Goal: Transaction & Acquisition: Purchase product/service

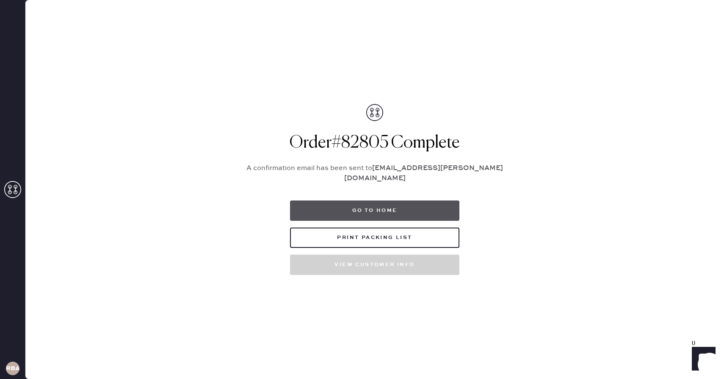
click at [357, 207] on button "Go to home" at bounding box center [374, 211] width 169 height 20
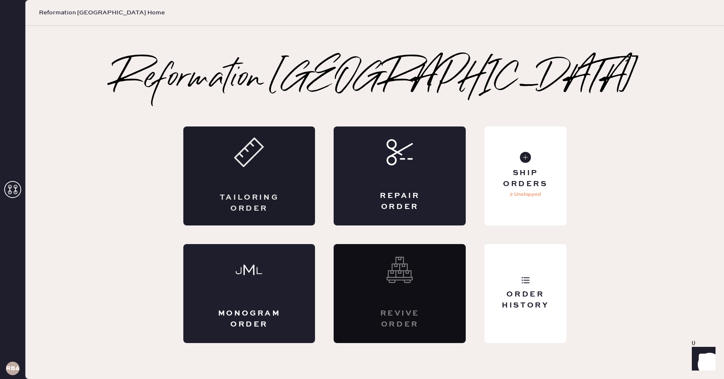
click at [258, 150] on icon at bounding box center [249, 153] width 30 height 30
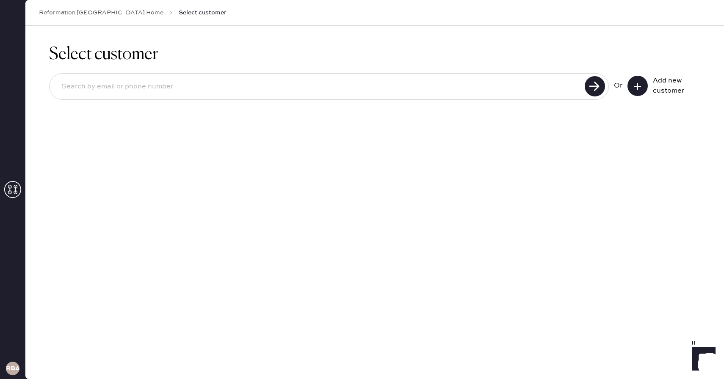
click at [456, 85] on input at bounding box center [319, 86] width 528 height 19
type input "fkfariha.07@gmail.com"
click at [588, 83] on use at bounding box center [595, 86] width 20 height 20
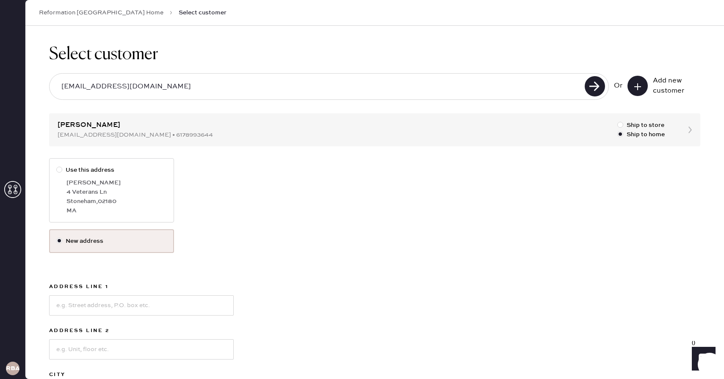
click at [54, 174] on label "Use this address Fariha Khalid 4 Veterans Ln Stoneham , 02180 MA" at bounding box center [111, 190] width 125 height 64
click at [56, 166] on input "Use this address" at bounding box center [56, 166] width 0 height 0
radio input "true"
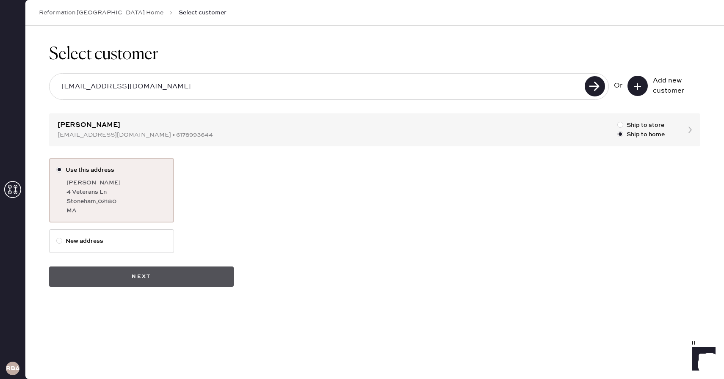
click at [86, 282] on button "Next" at bounding box center [141, 277] width 185 height 20
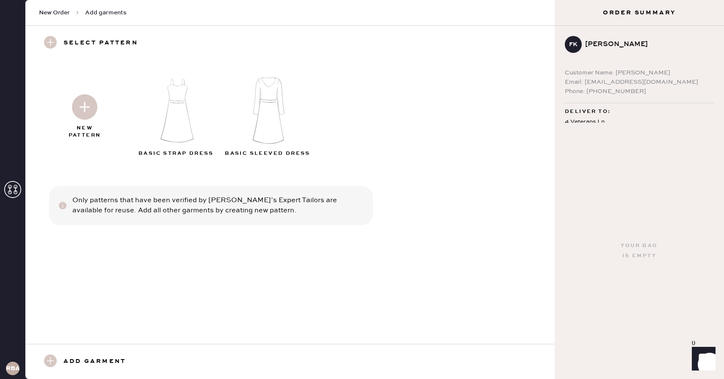
click at [176, 111] on img at bounding box center [176, 110] width 91 height 73
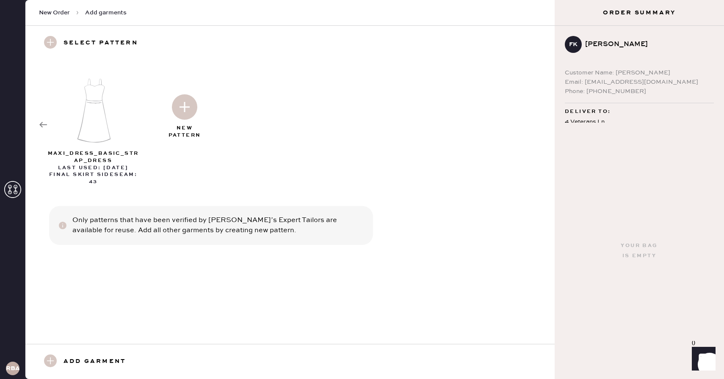
click at [99, 135] on img at bounding box center [93, 110] width 91 height 73
select select "6"
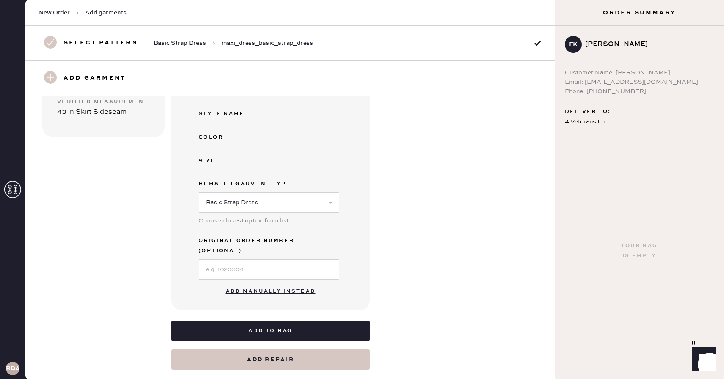
scroll to position [158, 0]
click at [273, 283] on button "Add manually instead" at bounding box center [271, 291] width 100 height 17
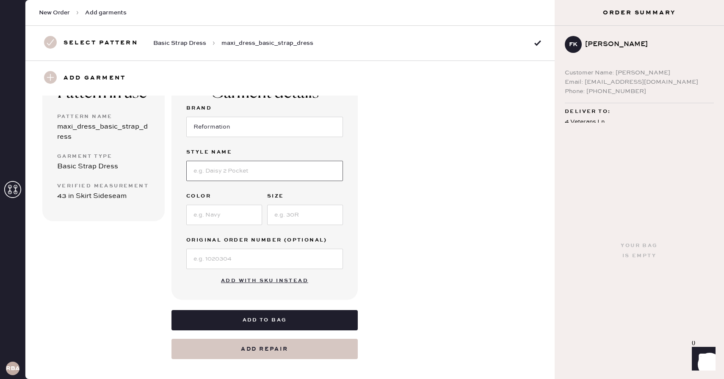
click at [246, 167] on input at bounding box center [264, 171] width 157 height 20
click at [101, 282] on div "Pattern in use Pattern Name maxi_dress_basic_strap_dress Garment Type Basic Str…" at bounding box center [103, 215] width 122 height 287
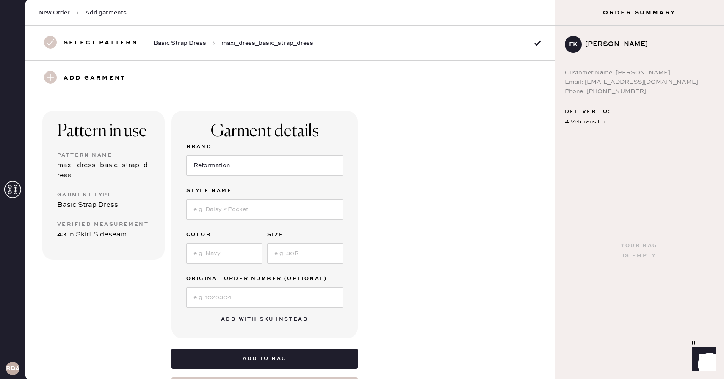
scroll to position [42, 0]
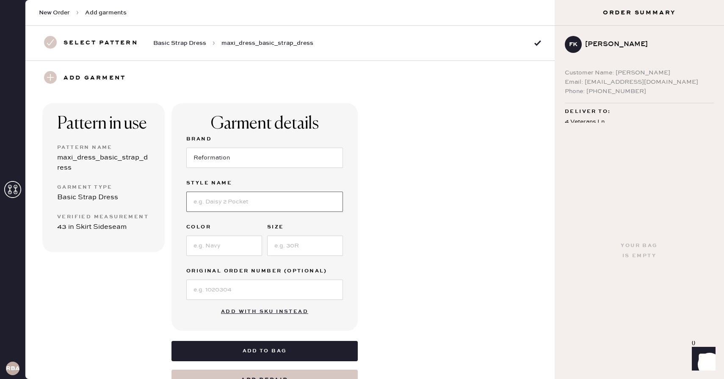
click at [211, 202] on input at bounding box center [264, 202] width 157 height 20
click at [106, 16] on span "Add garments" at bounding box center [106, 12] width 42 height 8
click at [59, 11] on span "New Order" at bounding box center [54, 12] width 31 height 8
click at [221, 204] on input at bounding box center [264, 202] width 157 height 20
type input "Daira Blk Polka Dot"
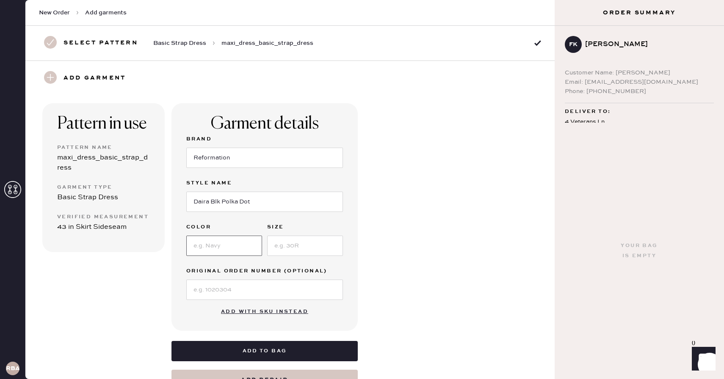
click at [206, 241] on input at bounding box center [224, 246] width 76 height 20
type input "black/whitw"
click at [326, 241] on input at bounding box center [305, 246] width 76 height 20
type input "0"
click at [457, 288] on div "Pattern in use Pattern Name maxi_dress_basic_strap_dress Garment Type Basic Str…" at bounding box center [289, 236] width 529 height 307
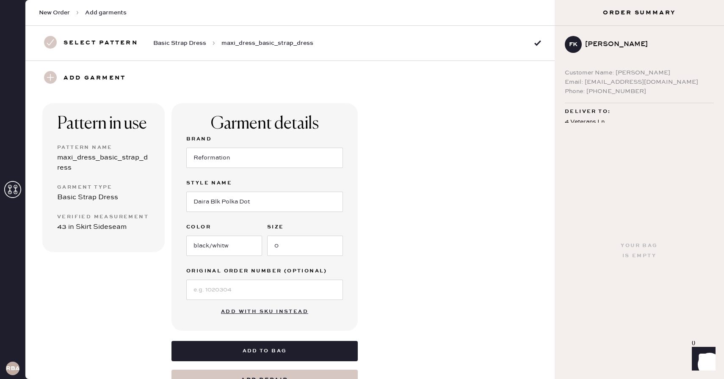
scroll to position [73, 0]
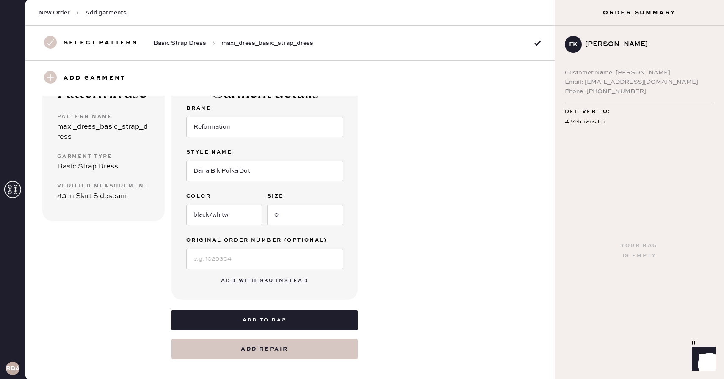
click at [244, 280] on button "Add with SKU instead" at bounding box center [264, 281] width 97 height 17
select select "6"
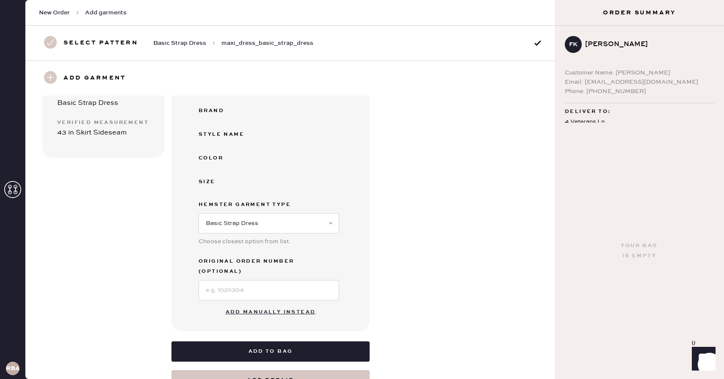
scroll to position [158, 0]
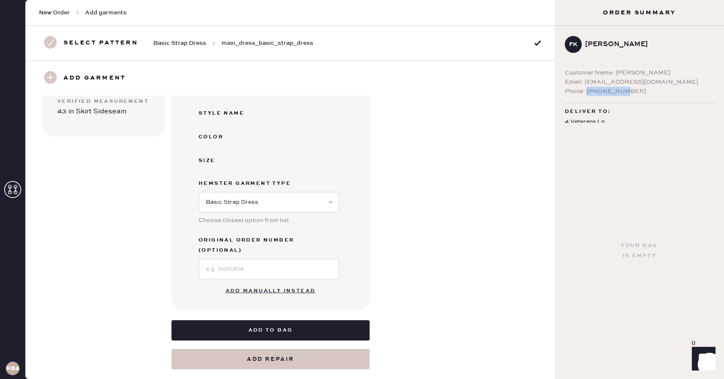
drag, startPoint x: 626, startPoint y: 93, endPoint x: 589, endPoint y: 93, distance: 37.3
click at [589, 93] on div "Phone: 6178993644" at bounding box center [639, 91] width 149 height 9
copy div "6178993644"
drag, startPoint x: 585, startPoint y: 82, endPoint x: 659, endPoint y: 86, distance: 74.2
click at [659, 86] on div "Email: fkfariha.07@gmail.com" at bounding box center [639, 81] width 149 height 9
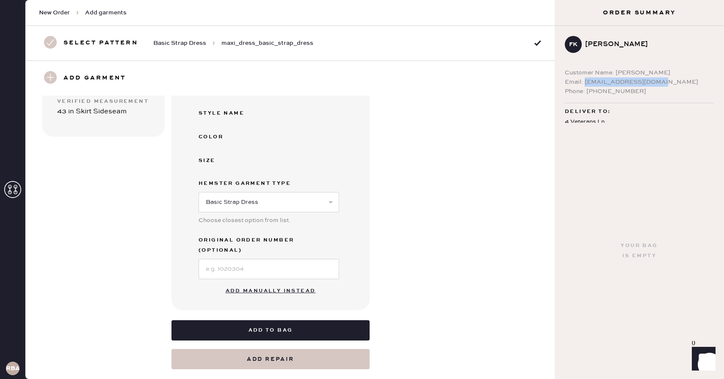
copy div "fkfariha.07@gmail.com"
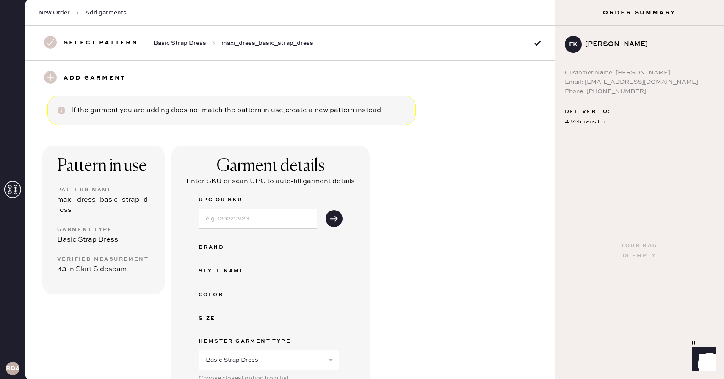
click at [601, 126] on div "Your bag is empty" at bounding box center [639, 251] width 169 height 257
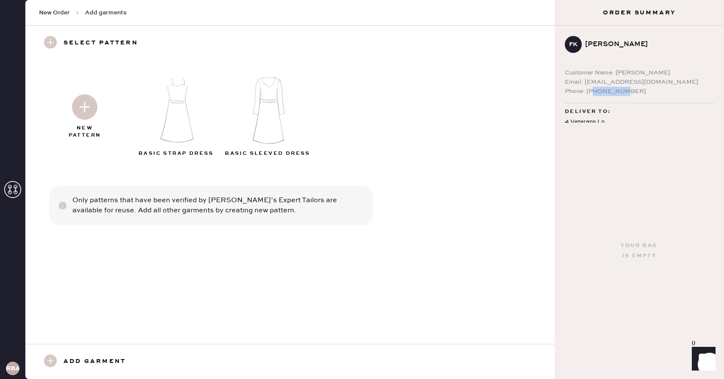
drag, startPoint x: 630, startPoint y: 91, endPoint x: 592, endPoint y: 94, distance: 37.8
click at [592, 94] on div "Phone: 6178993644" at bounding box center [639, 91] width 149 height 9
click at [587, 119] on div "4 Veterans Ln Stoneham , MA 02180" at bounding box center [639, 127] width 149 height 21
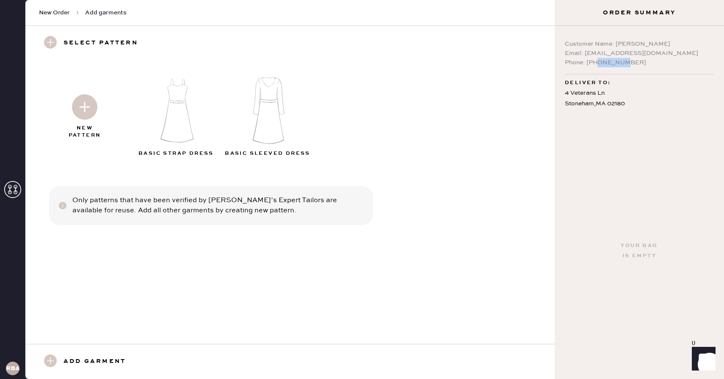
drag, startPoint x: 637, startPoint y: 64, endPoint x: 597, endPoint y: 64, distance: 40.2
click at [597, 64] on div "Phone: 6178993644" at bounding box center [639, 62] width 149 height 9
drag, startPoint x: 584, startPoint y: 55, endPoint x: 687, endPoint y: 56, distance: 102.5
click at [687, 56] on div "Email: fkfariha.07@gmail.com" at bounding box center [639, 53] width 149 height 9
copy div "fkfariha.07@gmail.com"
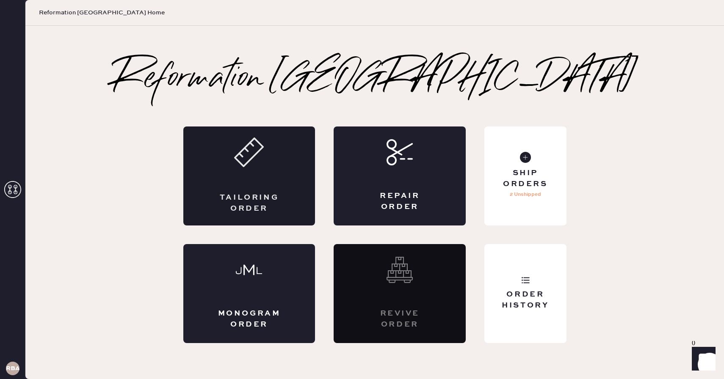
click at [268, 182] on div "Tailoring Order" at bounding box center [249, 176] width 132 height 99
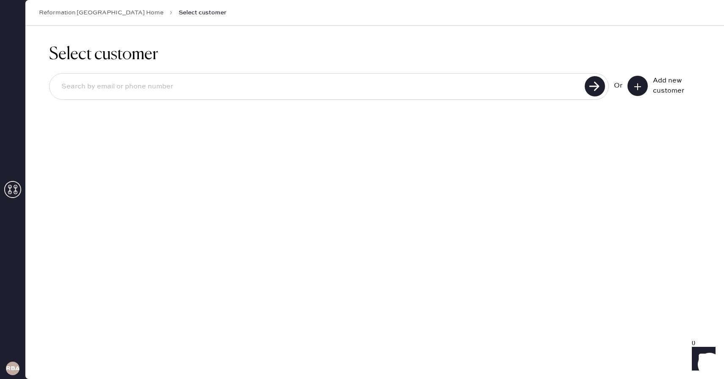
click at [4, 1] on div "RBA" at bounding box center [12, 189] width 25 height 379
click at [484, 84] on input at bounding box center [319, 86] width 528 height 19
paste input "fkfariha.07@gmail.com"
type input "fkfariha.07@gmail.com"
click at [599, 88] on use at bounding box center [595, 86] width 20 height 20
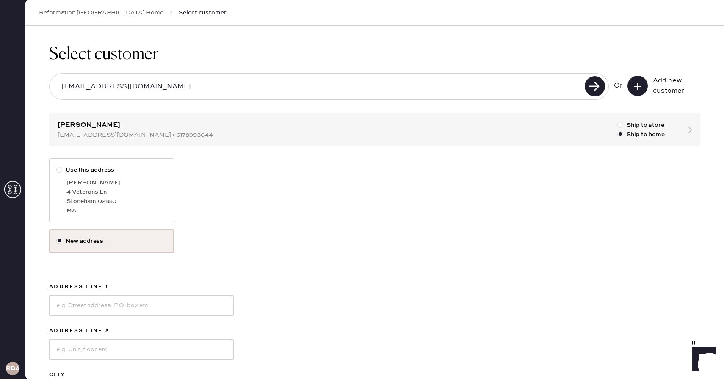
click at [58, 170] on div at bounding box center [59, 170] width 6 height 6
click at [57, 166] on input "Use this address" at bounding box center [56, 166] width 0 height 0
radio input "true"
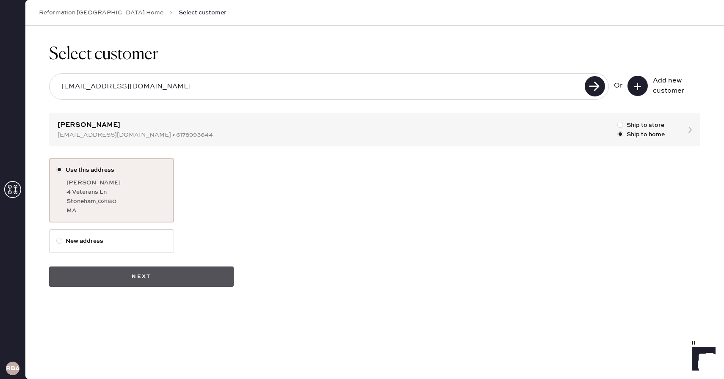
click at [208, 273] on button "Next" at bounding box center [141, 277] width 185 height 20
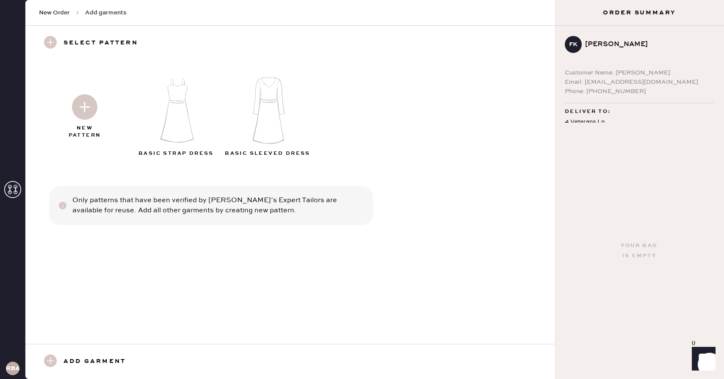
click at [177, 104] on img at bounding box center [176, 110] width 91 height 73
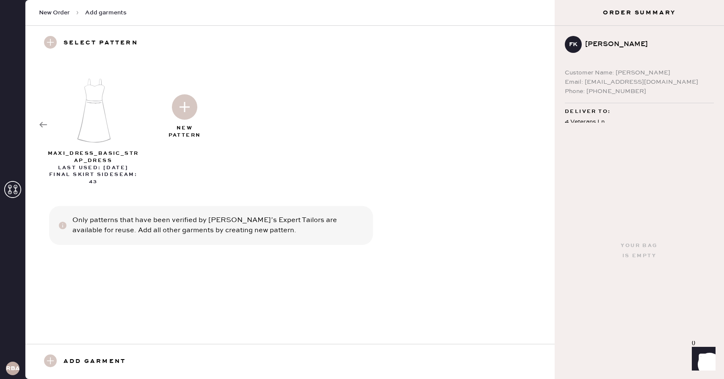
click at [58, 363] on div "Add garment" at bounding box center [90, 362] width 102 height 14
click at [102, 132] on img at bounding box center [93, 110] width 91 height 73
select select "6"
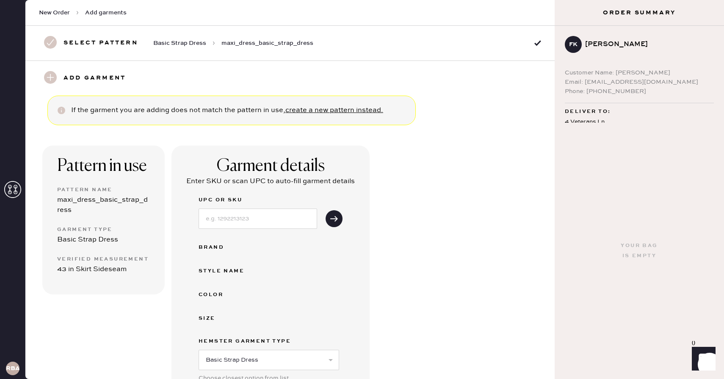
click at [315, 108] on link "create a new pattern instead." at bounding box center [334, 110] width 98 height 8
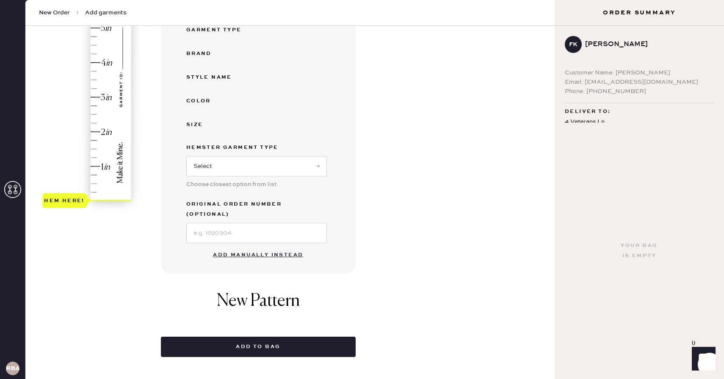
scroll to position [168, 0]
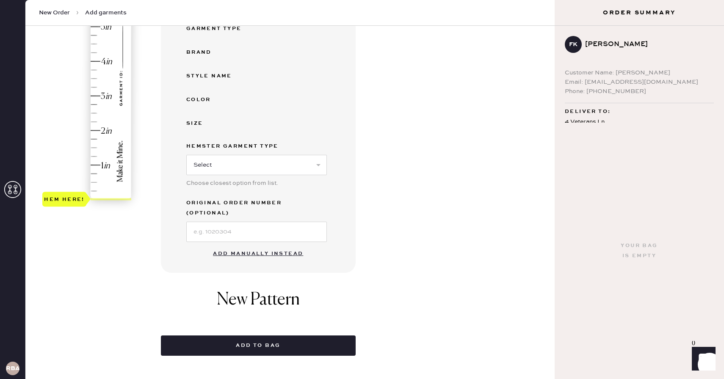
click at [254, 246] on button "Add manually instead" at bounding box center [258, 254] width 100 height 17
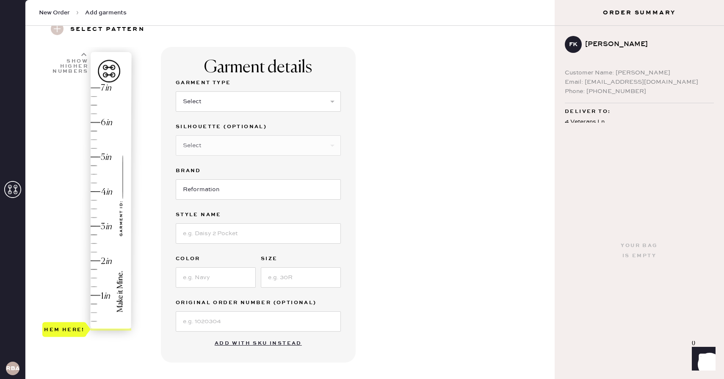
scroll to position [28, 0]
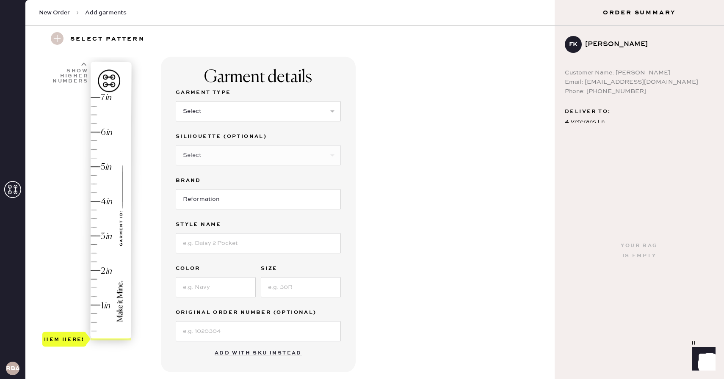
click at [362, 169] on div "Garment details Garment Type Select Basic Skirt Jeans Leggings Pants Shorts Bas…" at bounding box center [354, 256] width 387 height 399
click at [306, 111] on select "Select Basic Skirt Jeans Leggings Pants Shorts Basic Sleeved Dress Basic Sleeve…" at bounding box center [258, 111] width 165 height 20
select select "6"
click at [176, 101] on select "Select Basic Skirt Jeans Leggings Pants Shorts Basic Sleeved Dress Basic Sleeve…" at bounding box center [258, 111] width 165 height 20
click at [249, 155] on select "Select Maxi Dress Midi Dress Mini Dress Other" at bounding box center [258, 155] width 165 height 20
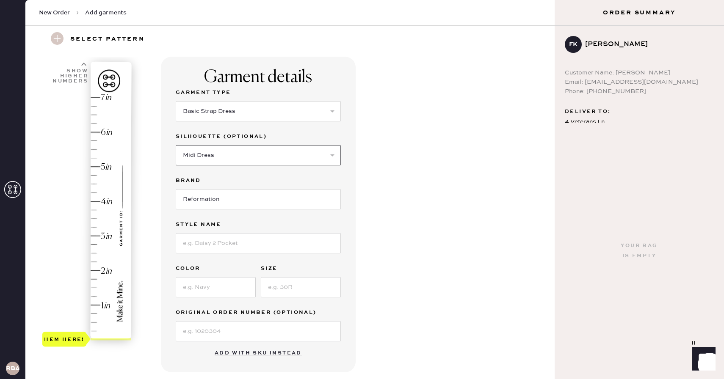
click at [176, 145] on select "Select Maxi Dress Midi Dress Mini Dress Other" at bounding box center [258, 155] width 165 height 20
click at [242, 153] on select "Select Maxi Dress Midi Dress Mini Dress Other" at bounding box center [258, 155] width 165 height 20
select select "39"
click at [176, 145] on select "Select Maxi Dress Midi Dress Mini Dress Other" at bounding box center [258, 155] width 165 height 20
click at [225, 246] on input at bounding box center [258, 243] width 165 height 20
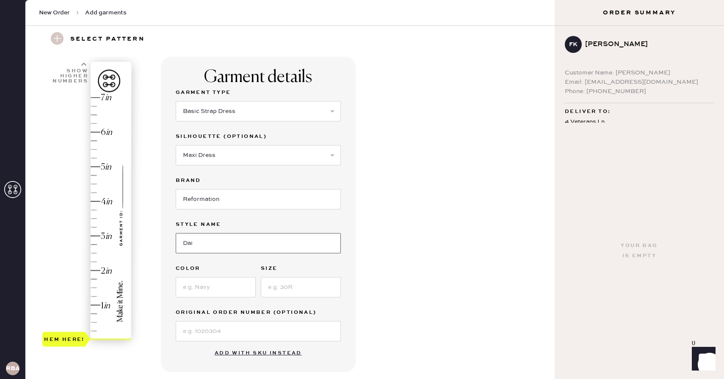
type input "Daira Blk Polka Dot"
click at [223, 285] on input at bounding box center [216, 287] width 80 height 20
type input "Black/White"
click at [315, 281] on input at bounding box center [301, 287] width 80 height 20
type input "0"
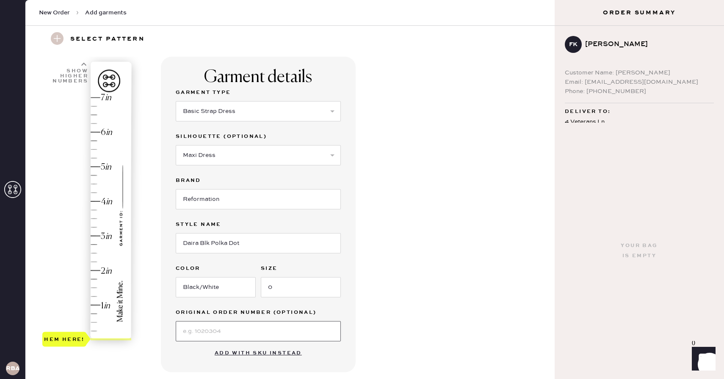
click at [219, 336] on input at bounding box center [258, 331] width 165 height 20
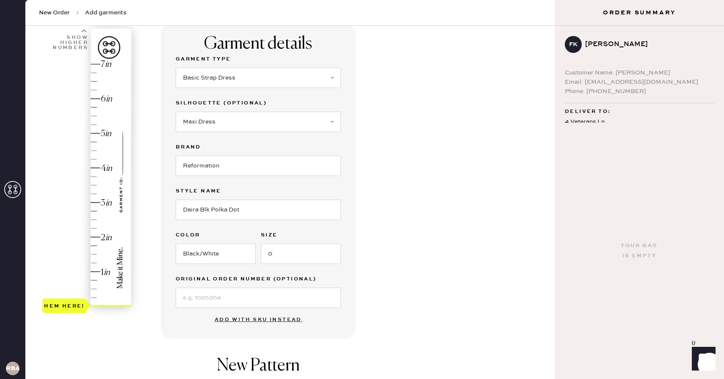
type input "6.5"
click at [94, 80] on div "Hem here!" at bounding box center [87, 186] width 90 height 250
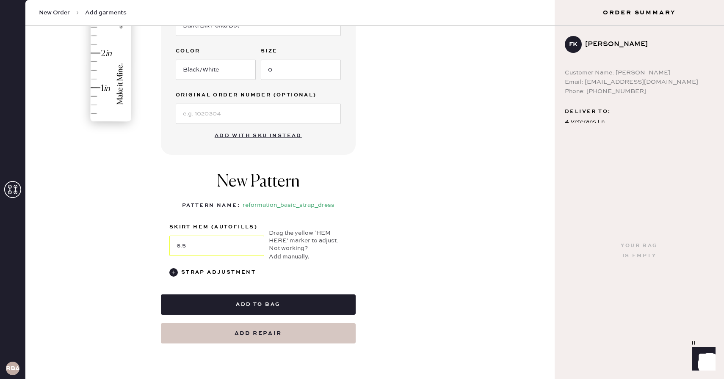
scroll to position [259, 0]
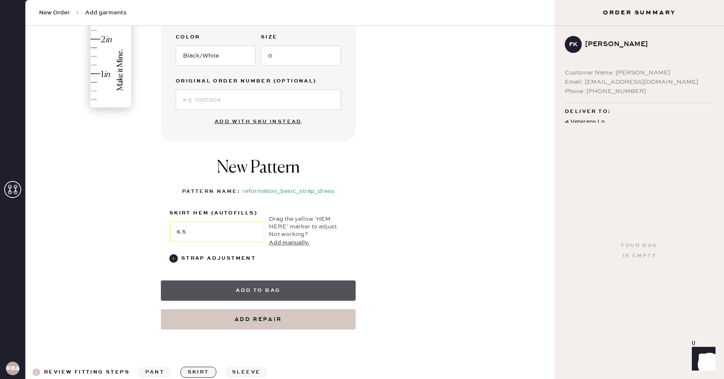
click at [277, 286] on button "Add to bag" at bounding box center [258, 291] width 195 height 20
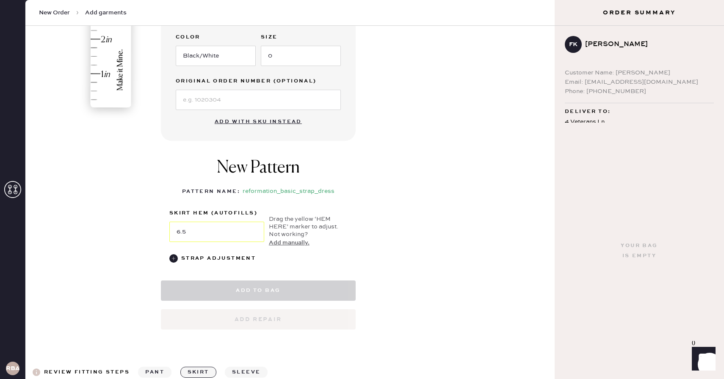
select select "6"
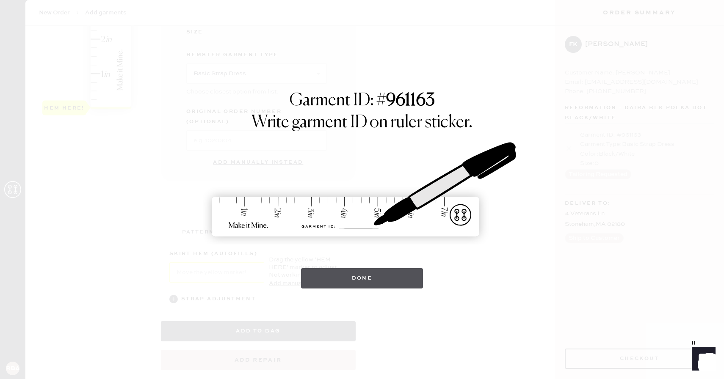
click at [391, 285] on button "Done" at bounding box center [362, 278] width 122 height 20
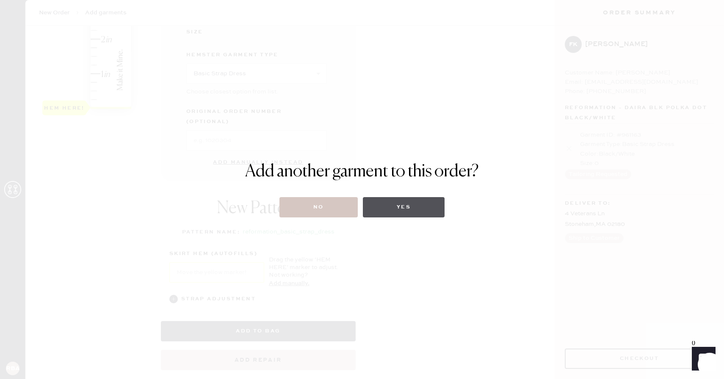
click at [391, 202] on button "Yes" at bounding box center [404, 207] width 82 height 20
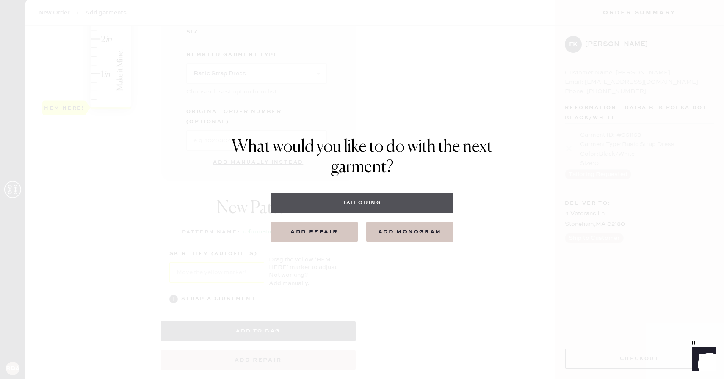
click at [392, 206] on button "Tailoring" at bounding box center [362, 203] width 183 height 20
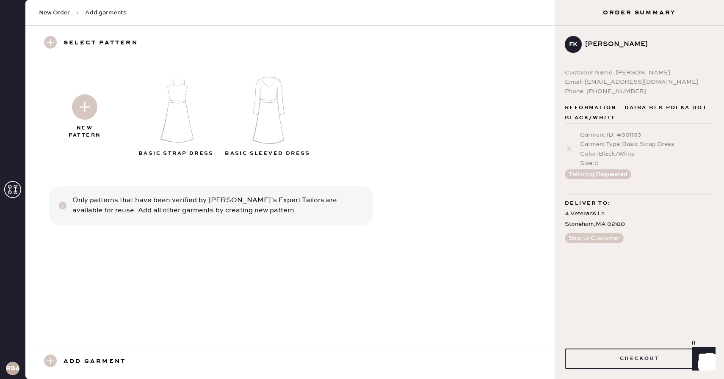
click at [91, 109] on img at bounding box center [84, 106] width 25 height 25
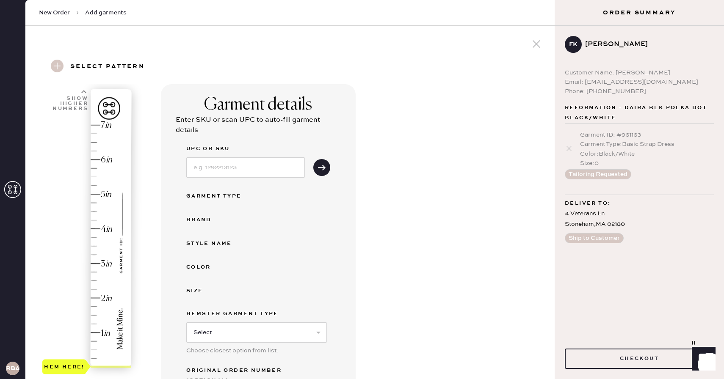
click at [95, 212] on div "Hem here!" at bounding box center [87, 247] width 90 height 250
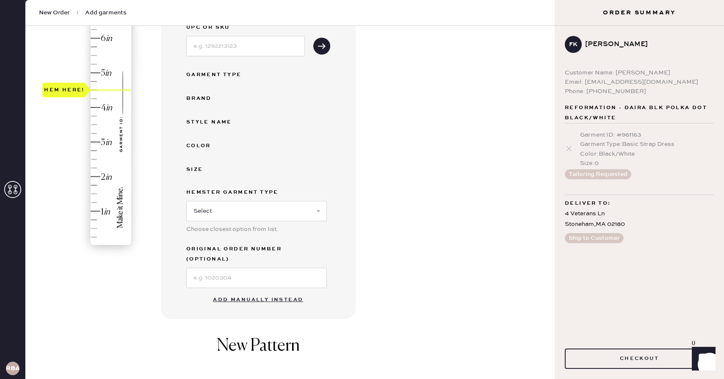
scroll to position [123, 0]
click at [262, 290] on button "Add manually instead" at bounding box center [258, 298] width 100 height 17
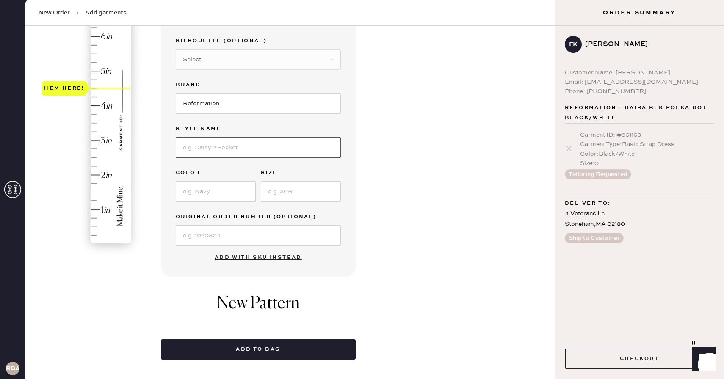
click at [227, 158] on input at bounding box center [258, 148] width 165 height 20
type input "gingham skirt"
click at [188, 195] on input at bounding box center [216, 192] width 80 height 20
type input "blue check"
click at [282, 203] on div "Garment Type Select Basic Skirt Jeans Leggings Pants Shorts Basic Sleeved Dress…" at bounding box center [258, 119] width 165 height 254
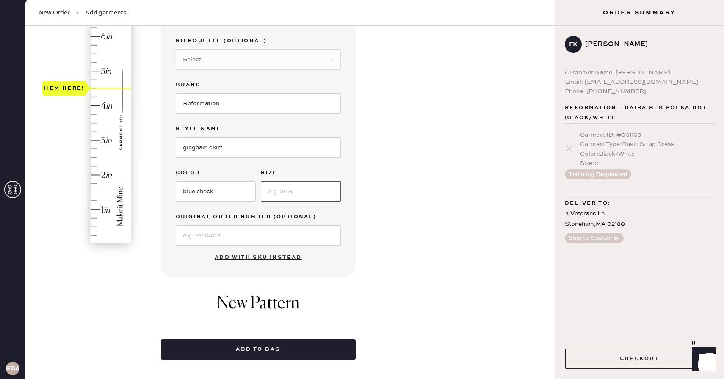
click at [278, 195] on input at bounding box center [301, 192] width 80 height 20
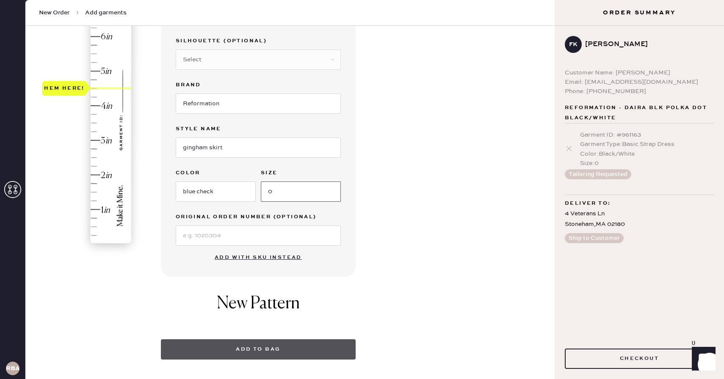
type input "0"
click at [223, 346] on button "Add to bag" at bounding box center [258, 350] width 195 height 20
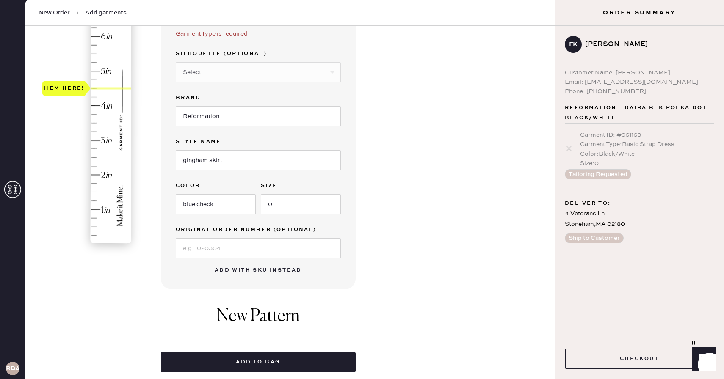
click at [414, 123] on div "Garment details Garment Type Select Basic Skirt Jeans Leggings Pants Shorts Bas…" at bounding box center [354, 167] width 387 height 412
click at [238, 122] on input "Reformation" at bounding box center [258, 116] width 165 height 20
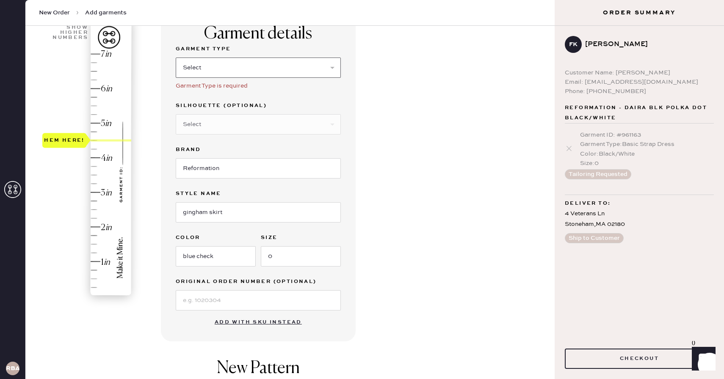
click at [301, 76] on select "Select Basic Skirt Jeans Leggings Pants Shorts Basic Sleeved Dress Basic Sleeve…" at bounding box center [258, 68] width 165 height 20
select select "13"
click at [176, 58] on select "Select Basic Skirt Jeans Leggings Pants Shorts Basic Sleeved Dress Basic Sleeve…" at bounding box center [258, 68] width 165 height 20
click at [237, 129] on select "Select Maxi Skirt Midi Skirt Mini Skirt Other" at bounding box center [258, 124] width 165 height 20
select select "21"
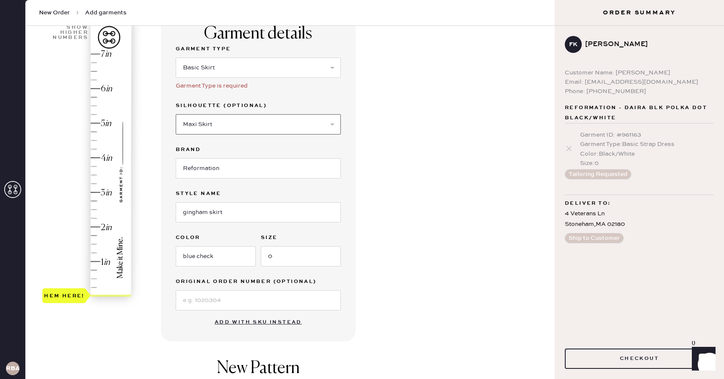
click at [176, 114] on select "Select Maxi Skirt Midi Skirt Mini Skirt Other" at bounding box center [258, 124] width 165 height 20
type input "4.5"
click at [98, 140] on div "Hem here!" at bounding box center [87, 175] width 90 height 250
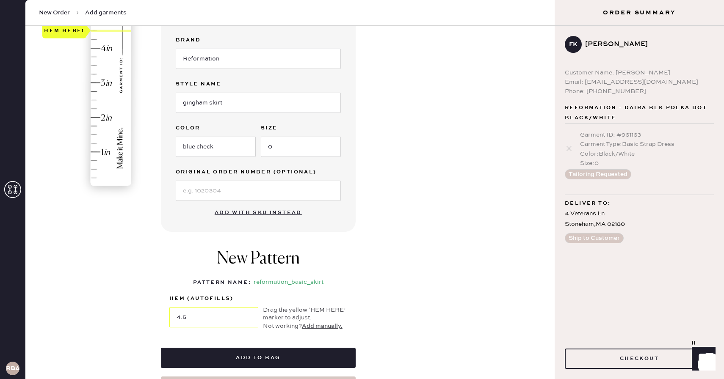
scroll to position [235, 0]
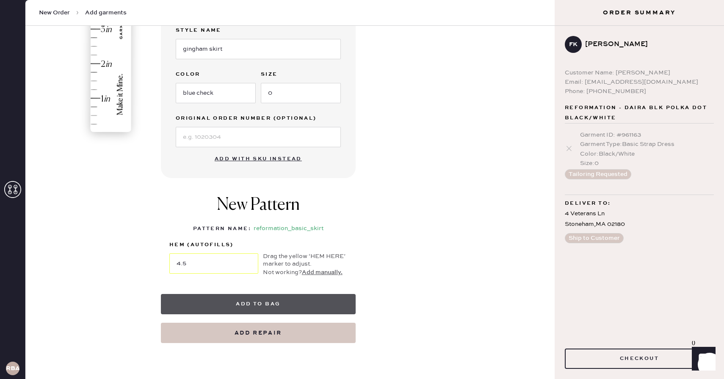
click at [309, 296] on button "Add to bag" at bounding box center [258, 304] width 195 height 20
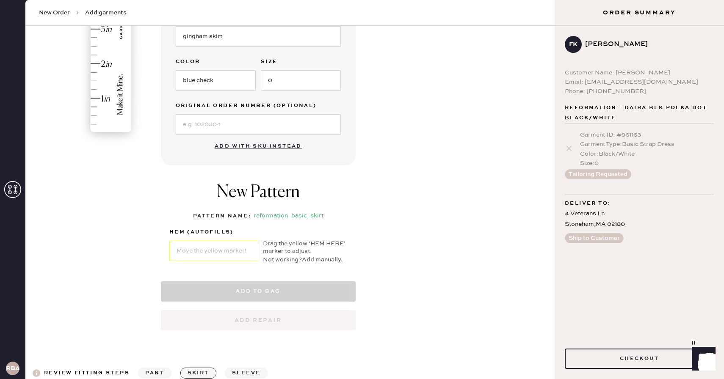
select select "13"
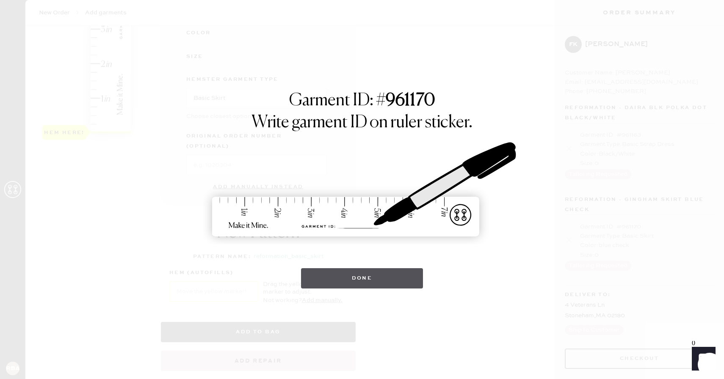
click at [394, 278] on button "Done" at bounding box center [362, 278] width 122 height 20
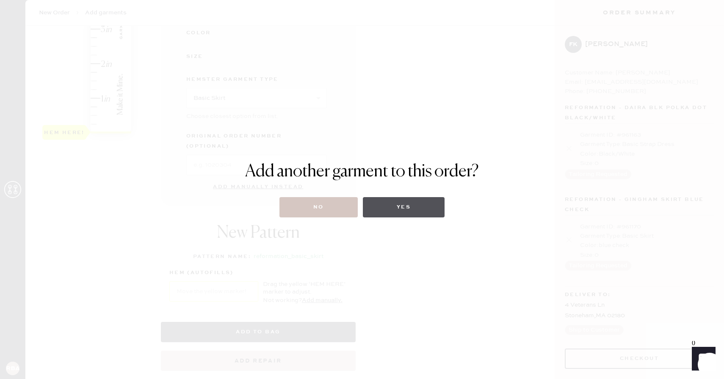
click at [388, 210] on button "Yes" at bounding box center [404, 207] width 82 height 20
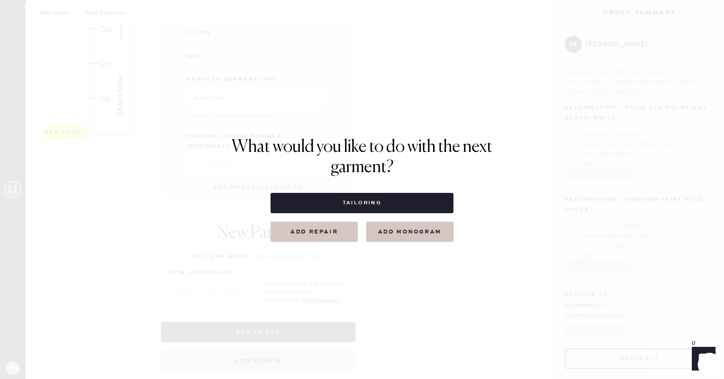
click at [429, 288] on div "What would you like to do with the next garment? Tailoring Add repair add monog…" at bounding box center [362, 189] width 724 height 379
click at [511, 141] on div "What would you like to do with the next garment? Tailoring Add repair add monog…" at bounding box center [362, 189] width 724 height 379
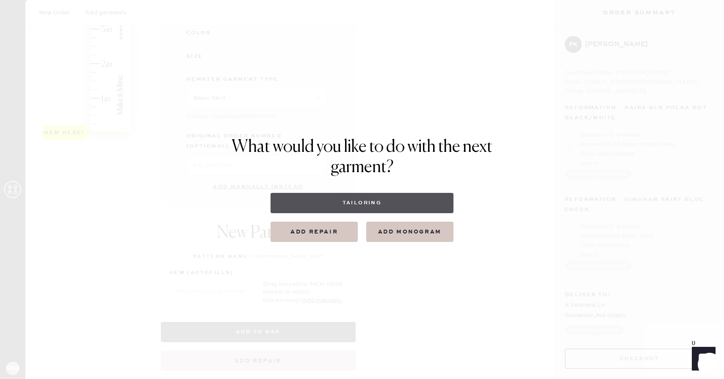
click at [389, 205] on button "Tailoring" at bounding box center [362, 203] width 183 height 20
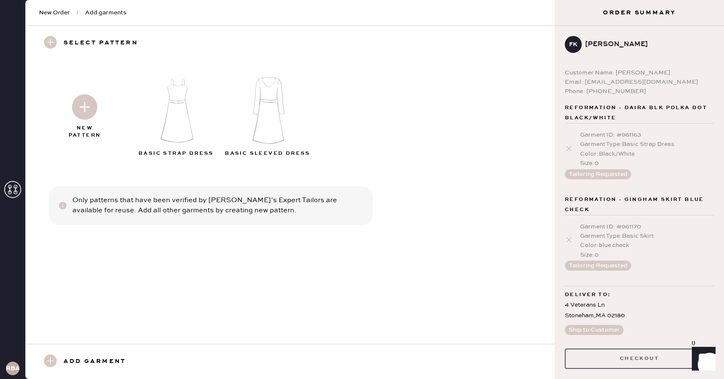
click at [612, 358] on button "Checkout" at bounding box center [639, 359] width 149 height 20
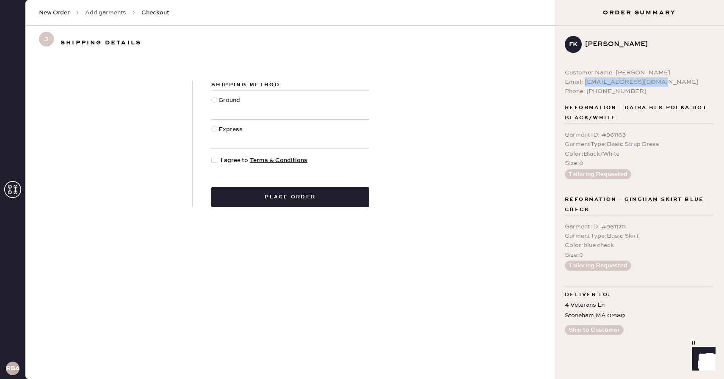
drag, startPoint x: 651, startPoint y: 82, endPoint x: 584, endPoint y: 82, distance: 66.9
click at [584, 82] on div "Email: fkfariha.07@gmail.com" at bounding box center [639, 81] width 149 height 9
copy div "fkfariha.07@gmail.com"
click at [230, 106] on div "Ground" at bounding box center [231, 105] width 24 height 19
click at [212, 96] on input "Ground" at bounding box center [211, 96] width 0 height 0
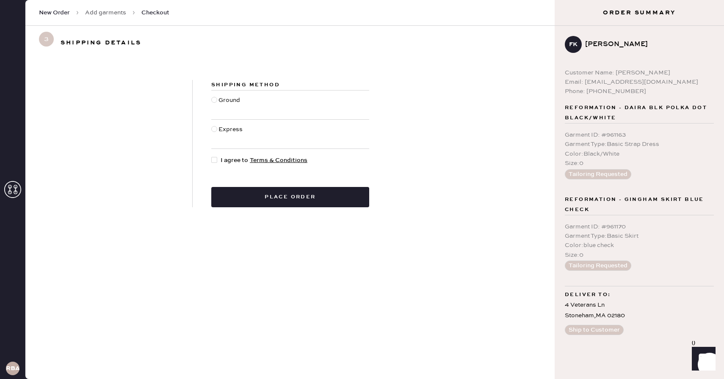
radio input "true"
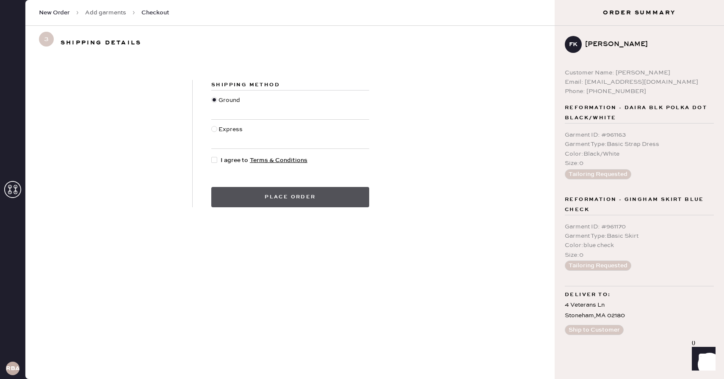
click at [268, 193] on button "Place order" at bounding box center [290, 197] width 158 height 20
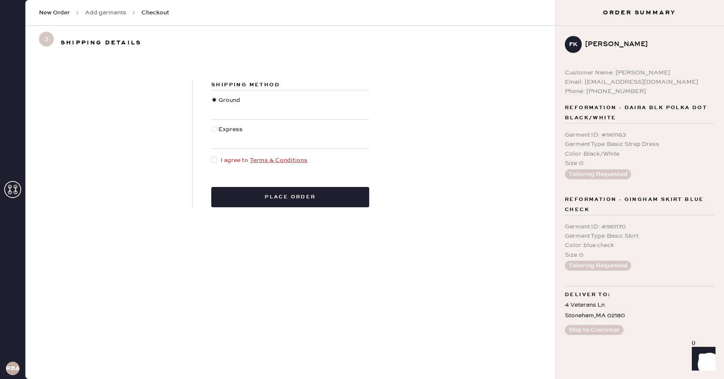
click at [216, 162] on div at bounding box center [214, 160] width 6 height 6
click at [212, 156] on input "I agree to Terms & Conditions" at bounding box center [211, 156] width 0 height 0
checkbox input "true"
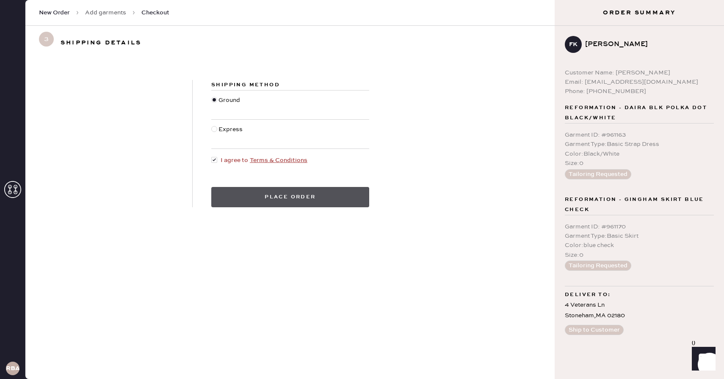
click at [262, 205] on button "Place order" at bounding box center [290, 197] width 158 height 20
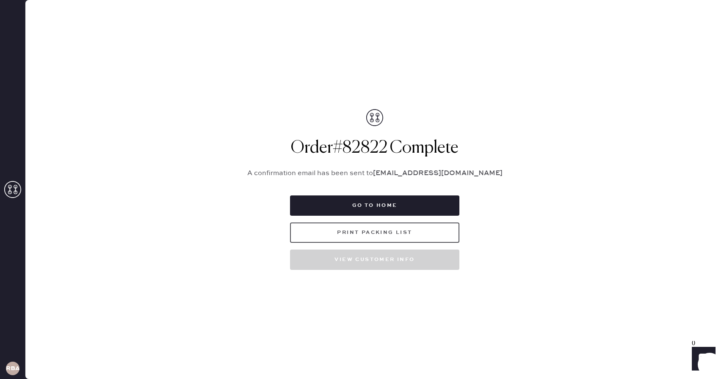
click at [374, 235] on button "Print Packing List" at bounding box center [374, 233] width 169 height 20
click at [411, 232] on button "Print Packing List" at bounding box center [374, 233] width 169 height 20
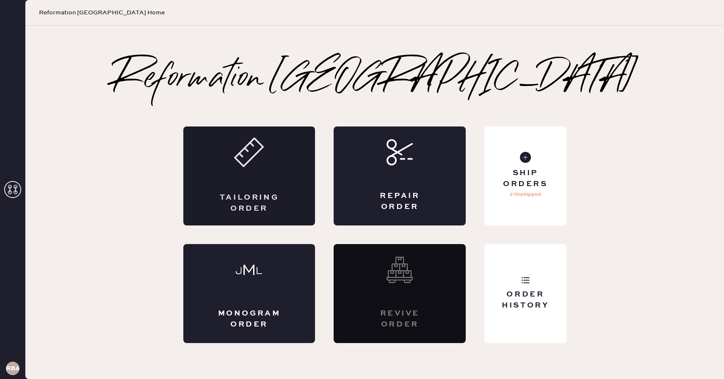
click at [284, 177] on div "Tailoring Order" at bounding box center [249, 176] width 132 height 99
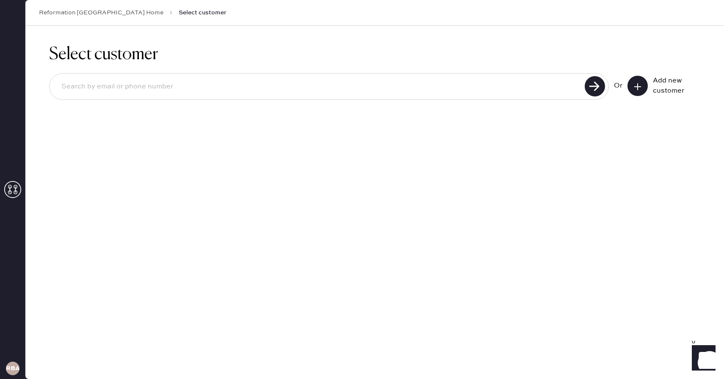
click at [642, 88] on button at bounding box center [638, 86] width 20 height 20
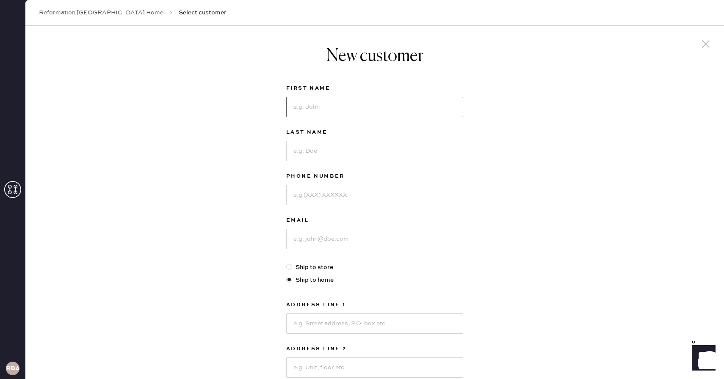
click at [330, 106] on input at bounding box center [374, 107] width 177 height 20
click at [253, 230] on div "New customer First Name Last Name Phone Number Email Ship to store Ship to home…" at bounding box center [374, 288] width 699 height 525
click at [319, 192] on input at bounding box center [374, 195] width 177 height 20
paste input "6178993644"
type input "6178993644"
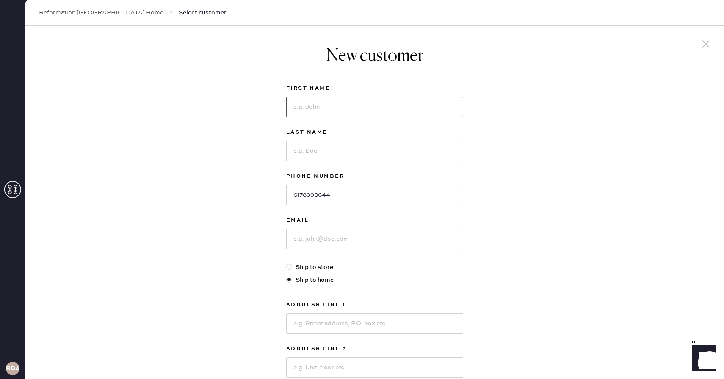
click at [315, 111] on input at bounding box center [374, 107] width 177 height 20
type input "Fariha"
click at [375, 155] on input at bounding box center [374, 151] width 177 height 20
type input "Khalid"
click at [309, 242] on input at bounding box center [374, 239] width 177 height 20
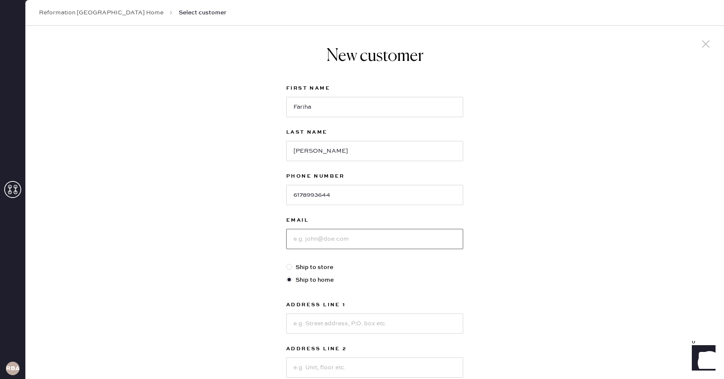
click at [347, 229] on input at bounding box center [374, 239] width 177 height 20
paste input "fkfariha.07@gmail.com"
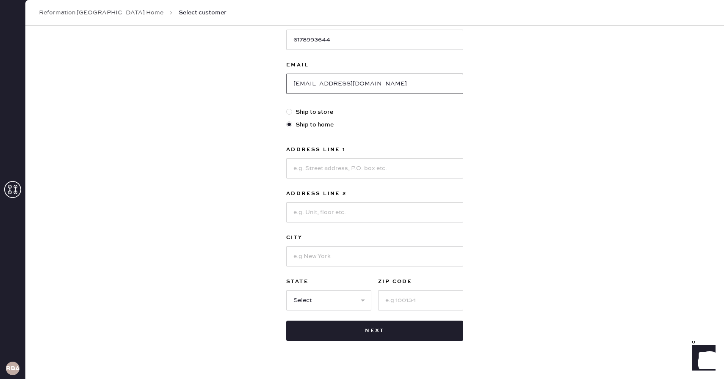
scroll to position [166, 0]
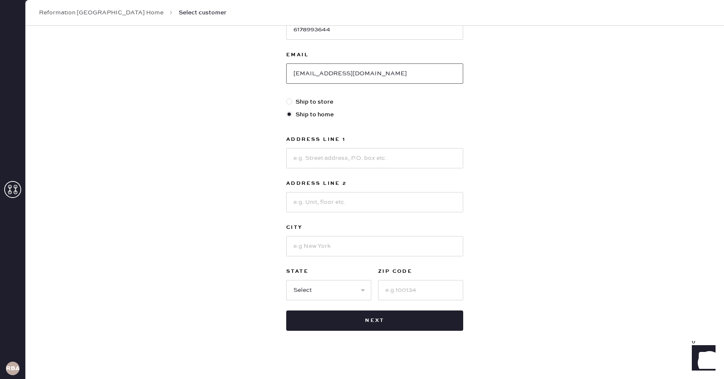
type input "fkfariha.07@gmail.com"
click at [339, 150] on input at bounding box center [374, 158] width 177 height 20
type input "4 Veterans Lane"
click at [307, 244] on input at bounding box center [374, 246] width 177 height 20
type input "Stoneham"
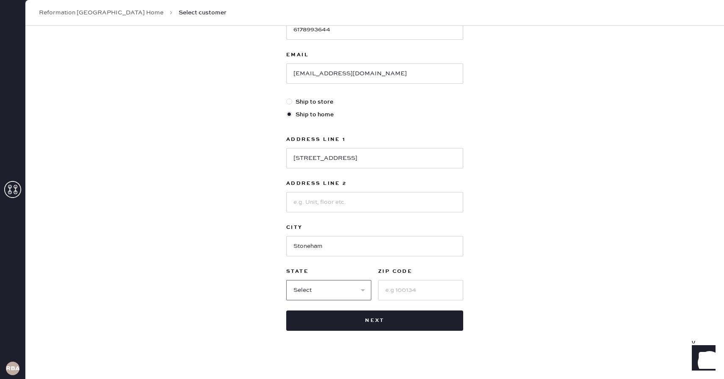
click at [307, 282] on select "Select AK AL AR AZ CA CO CT DC DE FL GA HI IA ID IL IN KS KY LA MA MD ME MI MN …" at bounding box center [328, 290] width 85 height 20
select select "MA"
click at [286, 280] on select "Select AK AL AR AZ CA CO CT DC DE FL GA HI IA ID IL IN KS KY LA MA MD ME MI MN …" at bounding box center [328, 290] width 85 height 20
click at [419, 289] on input at bounding box center [420, 290] width 85 height 20
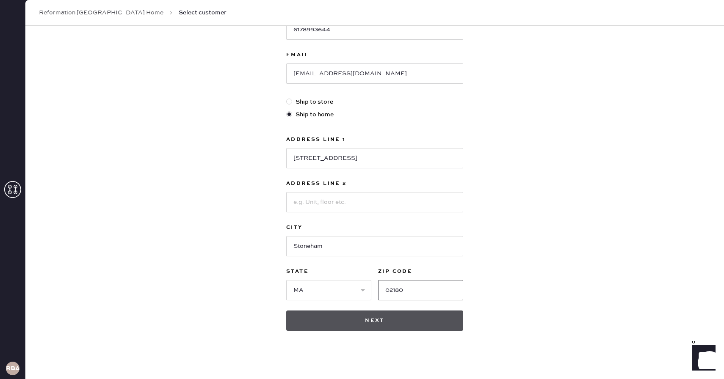
type input "02180"
click at [380, 324] on button "Next" at bounding box center [374, 321] width 177 height 20
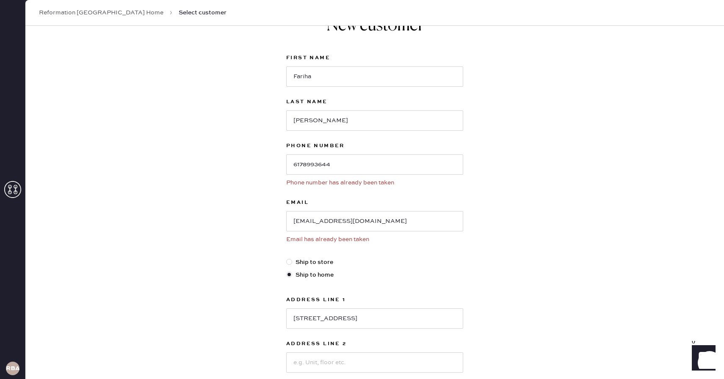
scroll to position [0, 0]
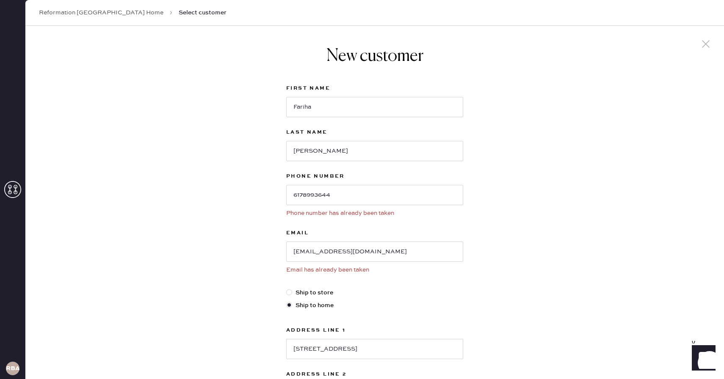
click at [703, 45] on icon at bounding box center [706, 44] width 13 height 13
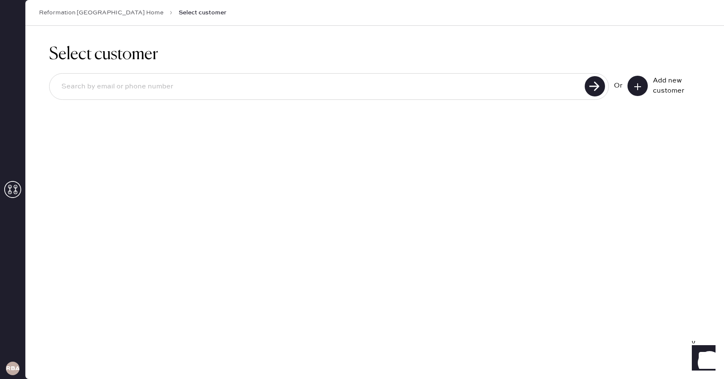
click at [525, 88] on input at bounding box center [319, 86] width 528 height 19
click at [77, 91] on input at bounding box center [319, 86] width 528 height 19
paste input "fkfariha.07@gmail.com"
type input "fkfariha.07@gmail.com"
click at [593, 89] on use at bounding box center [595, 86] width 20 height 20
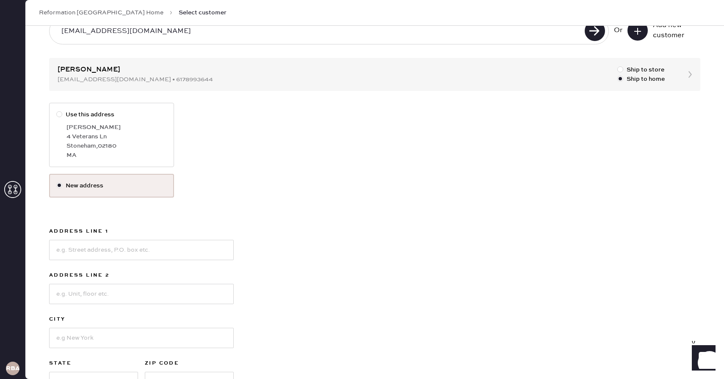
scroll to position [68, 0]
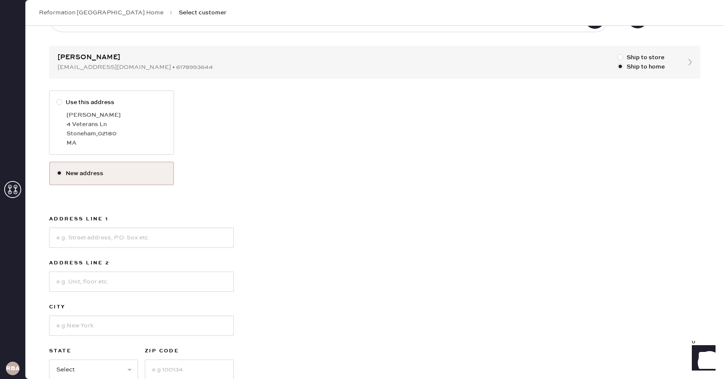
click at [94, 124] on div "4 Veterans Ln" at bounding box center [116, 124] width 100 height 9
click at [57, 98] on input "Use this address" at bounding box center [56, 98] width 0 height 0
radio input "true"
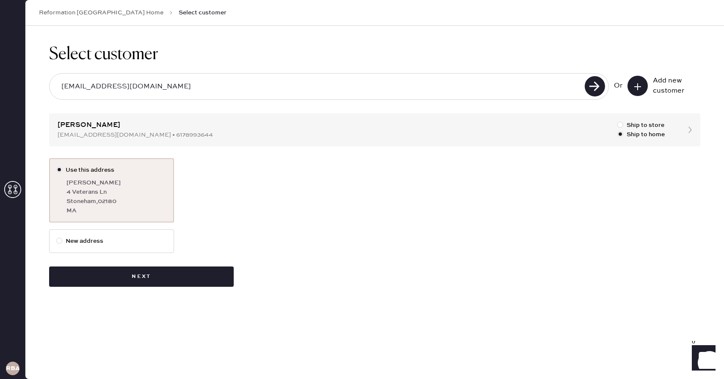
scroll to position [0, 0]
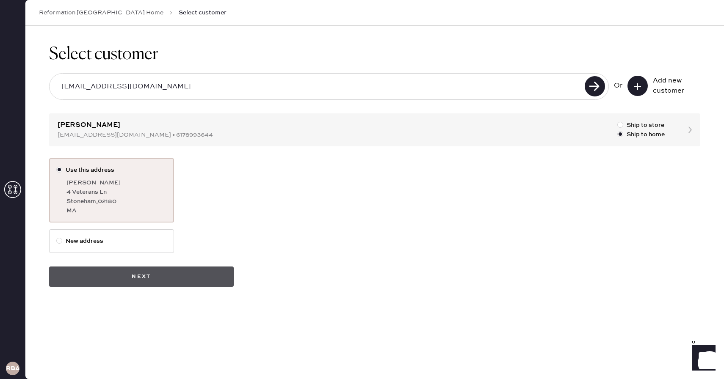
click at [154, 286] on button "Next" at bounding box center [141, 277] width 185 height 20
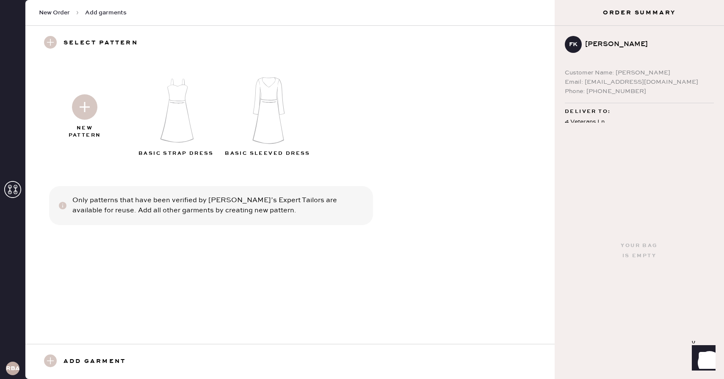
click at [188, 117] on img at bounding box center [176, 110] width 91 height 73
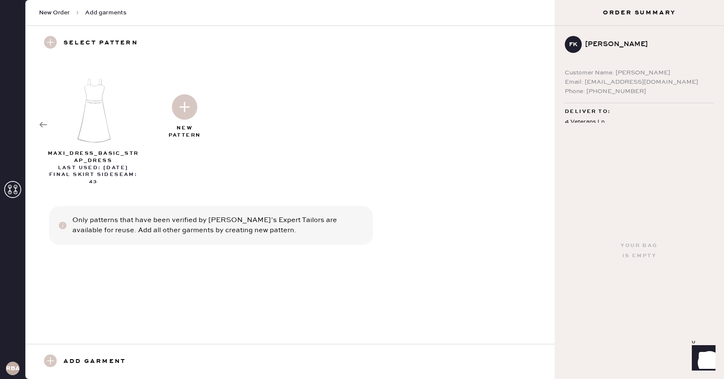
click at [53, 357] on use at bounding box center [50, 361] width 13 height 13
click at [55, 359] on use at bounding box center [50, 361] width 13 height 13
click at [101, 100] on img at bounding box center [93, 110] width 91 height 73
select select "6"
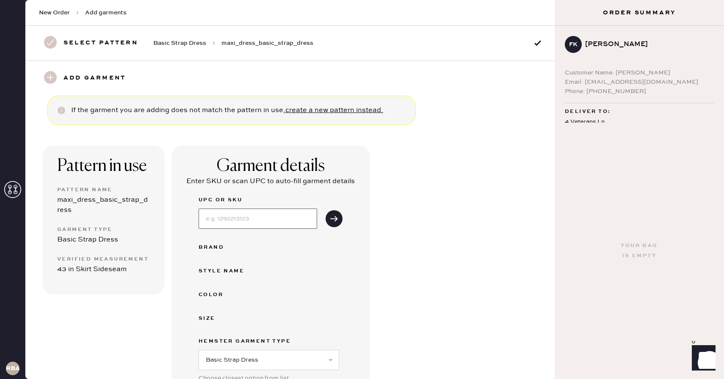
click at [239, 219] on input at bounding box center [258, 219] width 119 height 20
click at [142, 351] on div "Pattern in use Pattern Name maxi_dress_basic_strap_dress Garment Type Basic Str…" at bounding box center [103, 337] width 122 height 382
click at [224, 249] on div "Brand" at bounding box center [233, 248] width 68 height 10
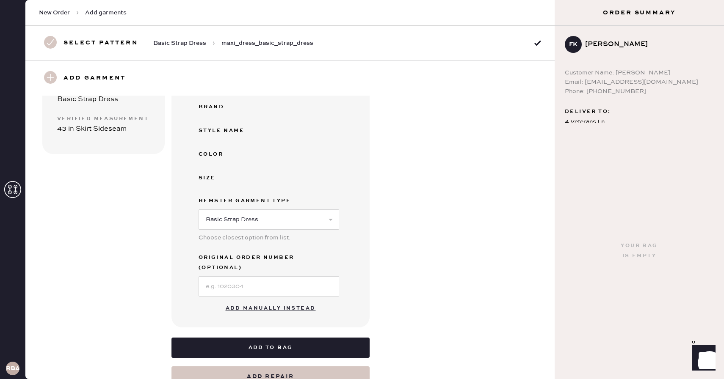
scroll to position [158, 0]
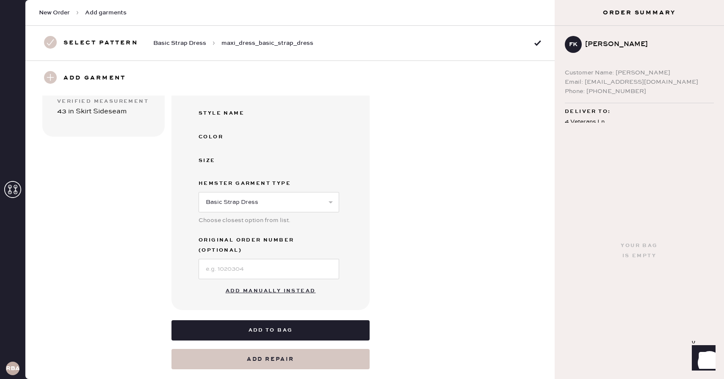
click at [256, 283] on button "Add manually instead" at bounding box center [271, 291] width 100 height 17
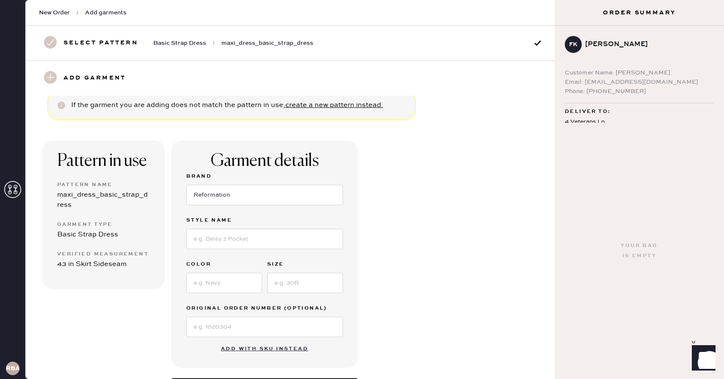
scroll to position [5, 0]
click at [217, 244] on input at bounding box center [264, 240] width 157 height 20
type input "Daira Blk Polka Dot"
click at [231, 282] on input at bounding box center [224, 284] width 76 height 20
type input "black/white"
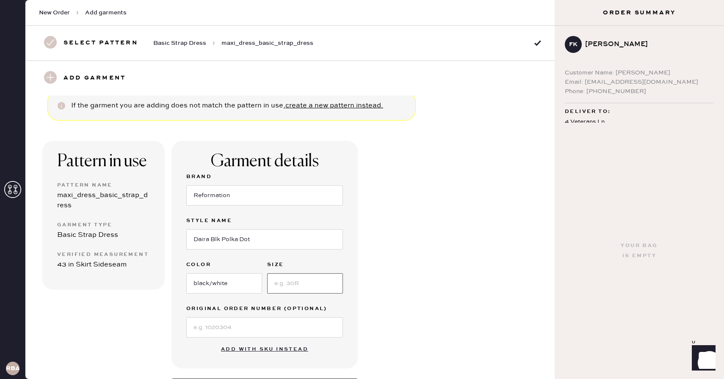
click at [304, 282] on input at bounding box center [305, 284] width 76 height 20
type input "0"
click at [154, 346] on div "Pattern in use Pattern Name maxi_dress_basic_strap_dress Garment Type Basic Str…" at bounding box center [103, 284] width 122 height 287
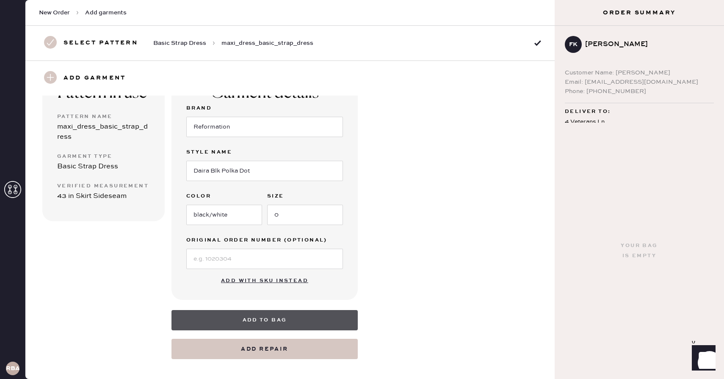
click at [240, 324] on button "Add to bag" at bounding box center [265, 320] width 186 height 20
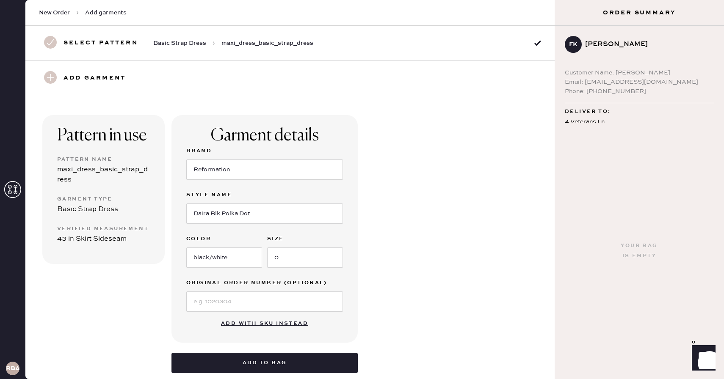
scroll to position [0, 0]
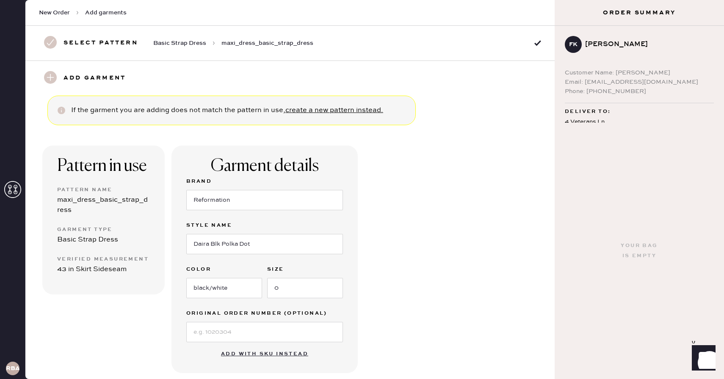
click at [7, 189] on icon at bounding box center [12, 189] width 17 height 17
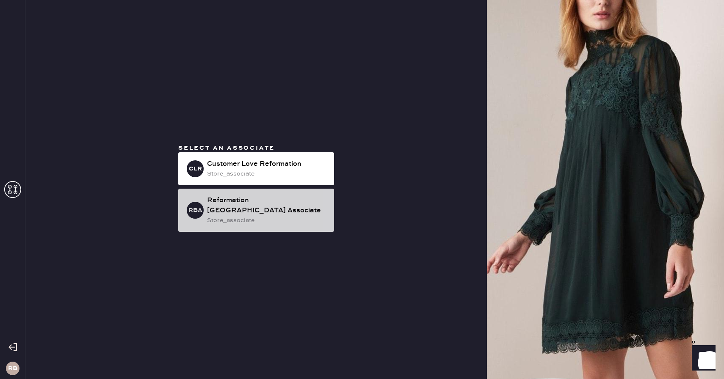
click at [230, 203] on div "Reformation Boston Associate" at bounding box center [267, 206] width 120 height 20
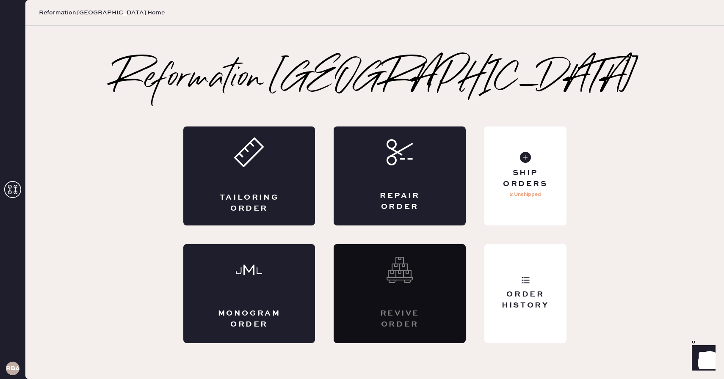
click at [96, 17] on div "Reformation [GEOGRAPHIC_DATA] Home" at bounding box center [374, 13] width 699 height 26
click at [94, 15] on span "Reformation [GEOGRAPHIC_DATA] Home" at bounding box center [102, 12] width 126 height 8
click at [71, 15] on span "Reformation [GEOGRAPHIC_DATA] Home" at bounding box center [102, 12] width 126 height 8
click at [288, 197] on div "Tailoring Order" at bounding box center [249, 176] width 132 height 99
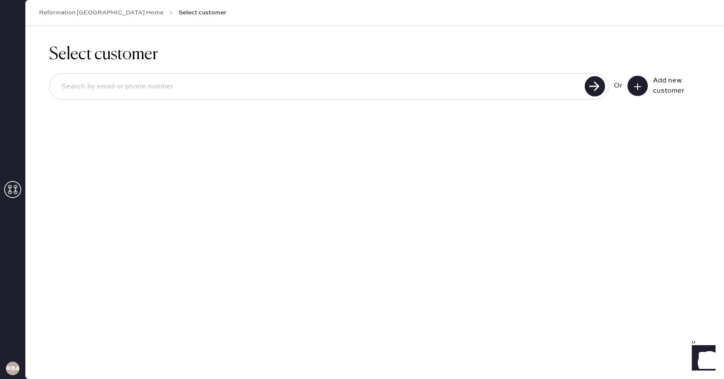
click at [196, 87] on input at bounding box center [319, 86] width 528 height 19
